Goal: Task Accomplishment & Management: Manage account settings

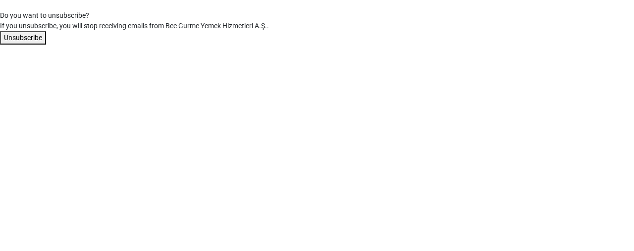
click at [23, 37] on button "Unsubscribe" at bounding box center [23, 37] width 46 height 13
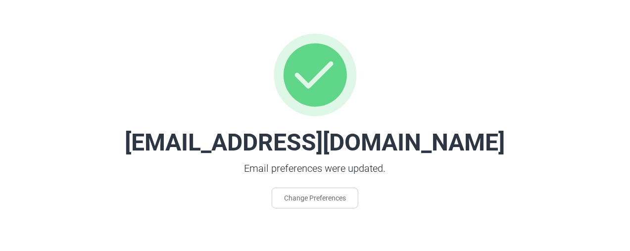
scroll to position [18, 0]
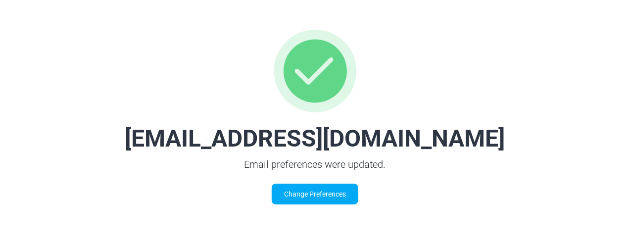
click at [316, 196] on link "Change Preferences" at bounding box center [315, 194] width 87 height 21
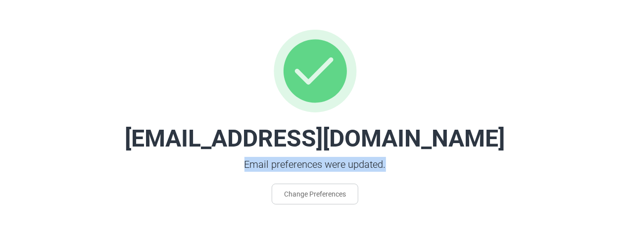
drag, startPoint x: 390, startPoint y: 166, endPoint x: 237, endPoint y: 166, distance: 153.5
click at [237, 166] on p "Email preferences were updated." at bounding box center [314, 164] width 303 height 15
copy p "Email preferences were updated."
